Goal: Check status: Check status

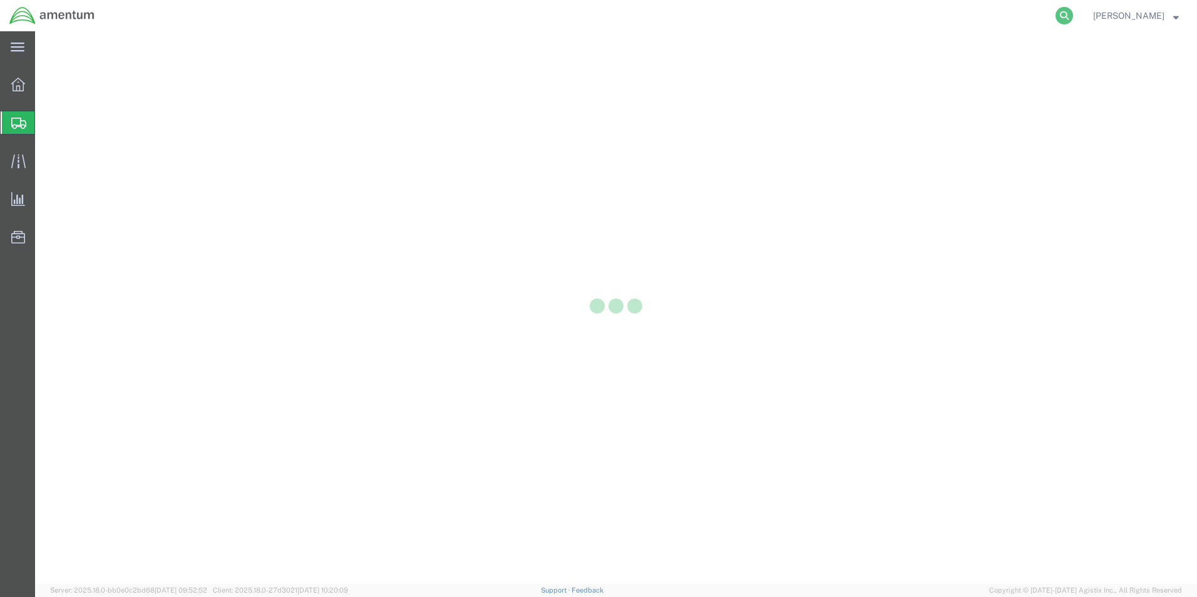
click at [1061, 14] on icon at bounding box center [1065, 16] width 18 height 18
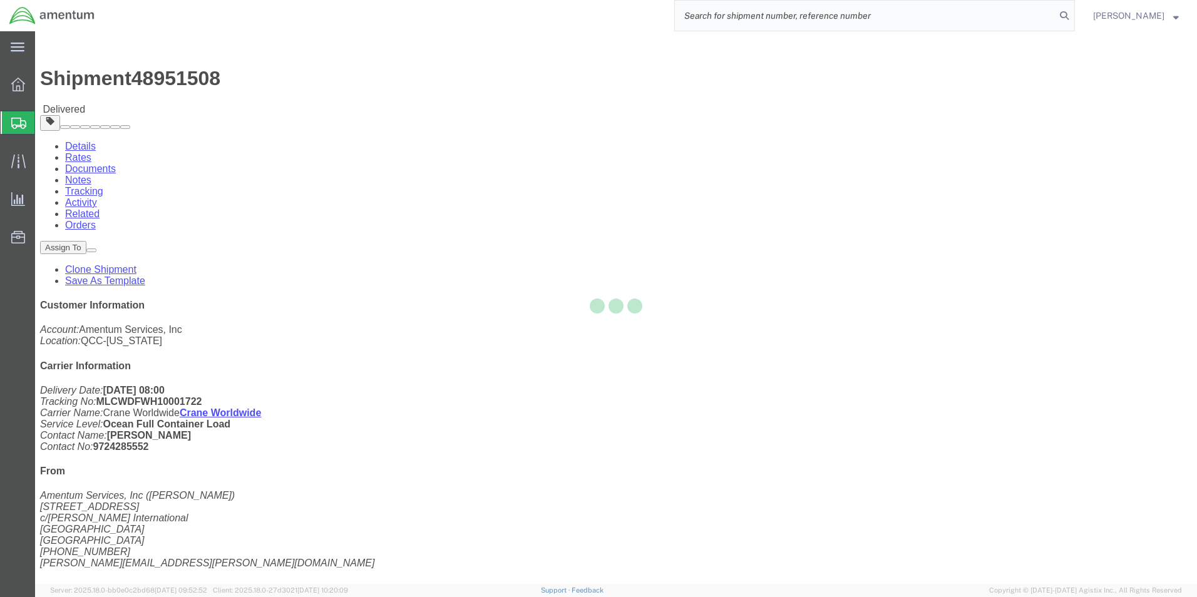
click at [758, 20] on input "search" at bounding box center [865, 16] width 381 height 30
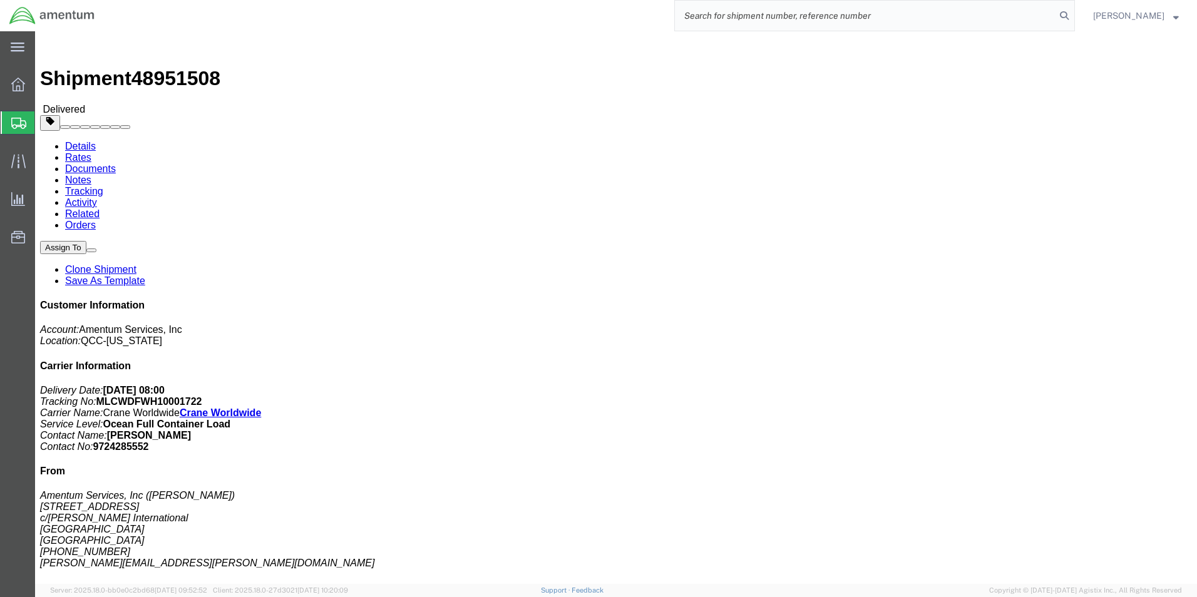
paste input "392837439433"
type input "392837439433"
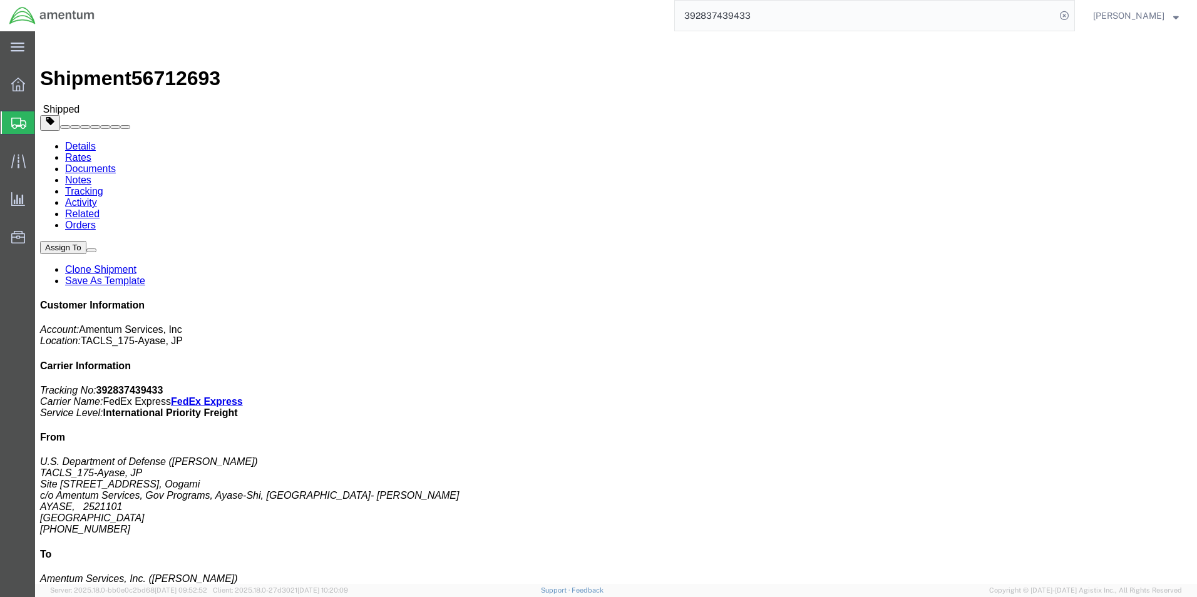
scroll to position [250, 0]
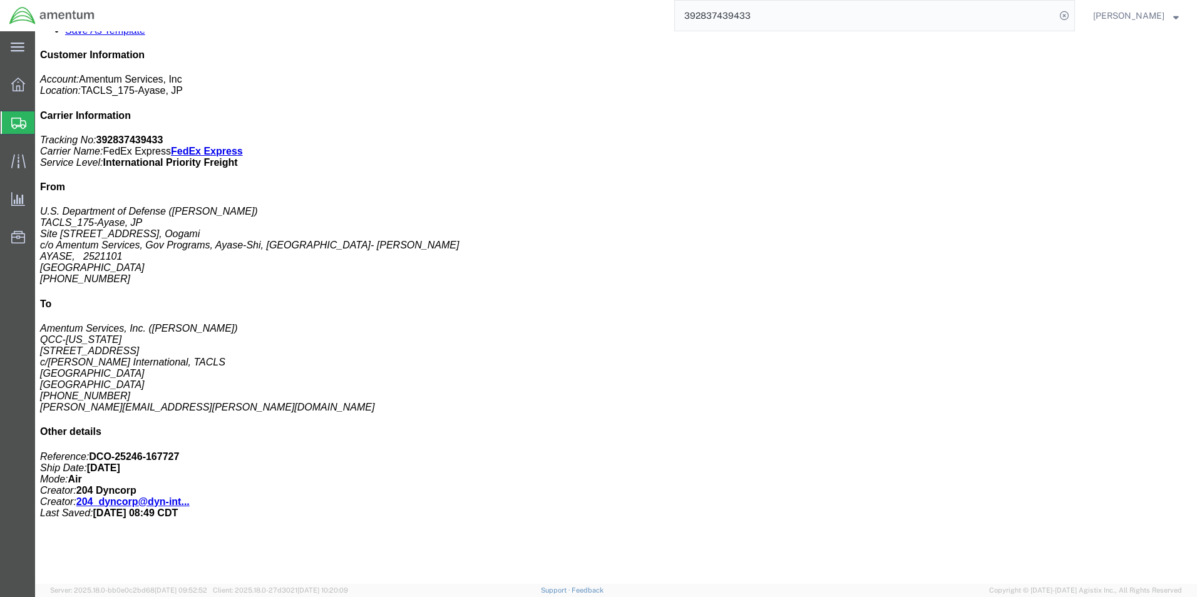
click p "SKU: JT15D-5D"
